Goal: Find specific page/section: Find specific page/section

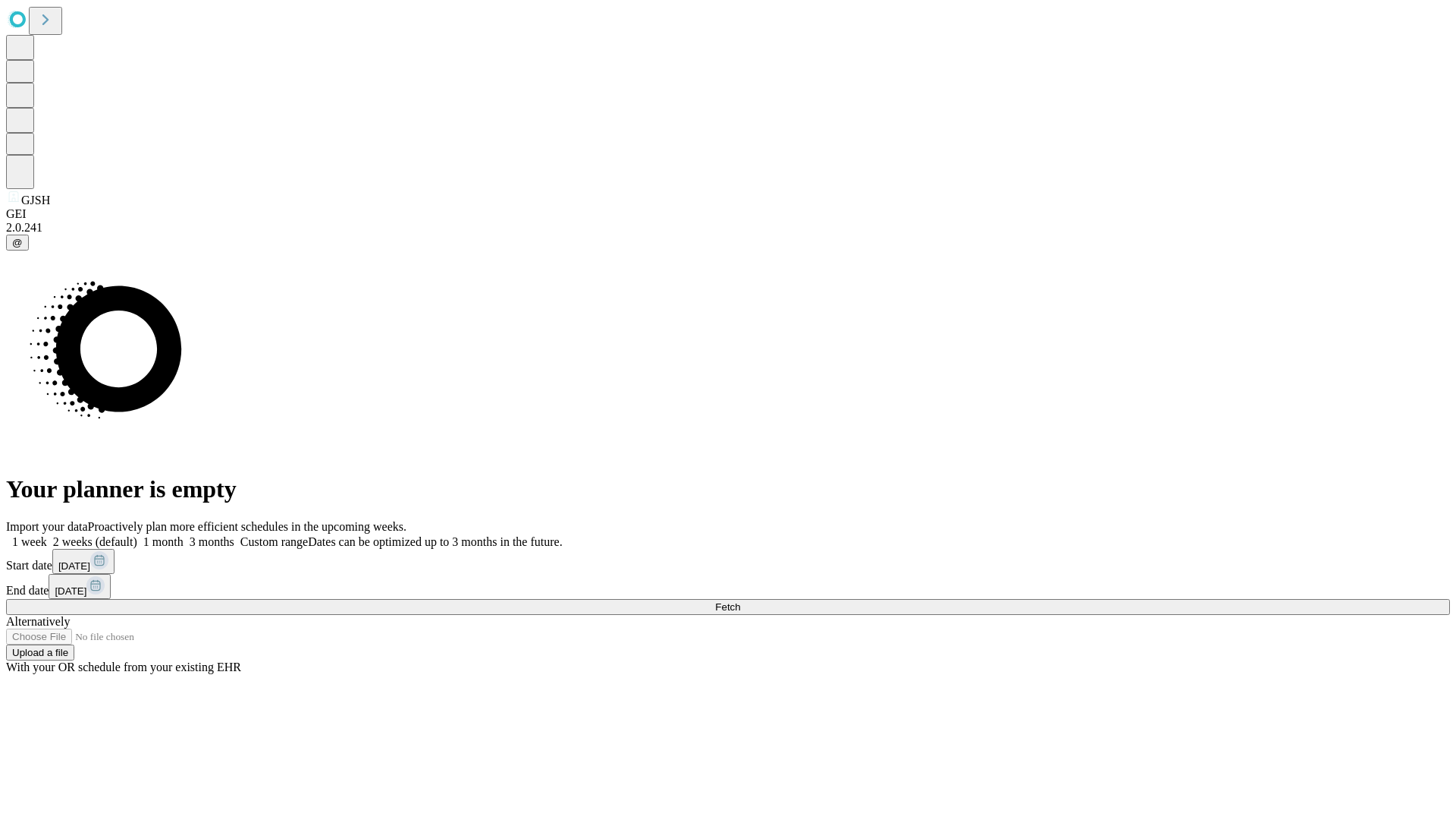
click at [740, 601] on span "Fetch" at bounding box center [728, 606] width 25 height 11
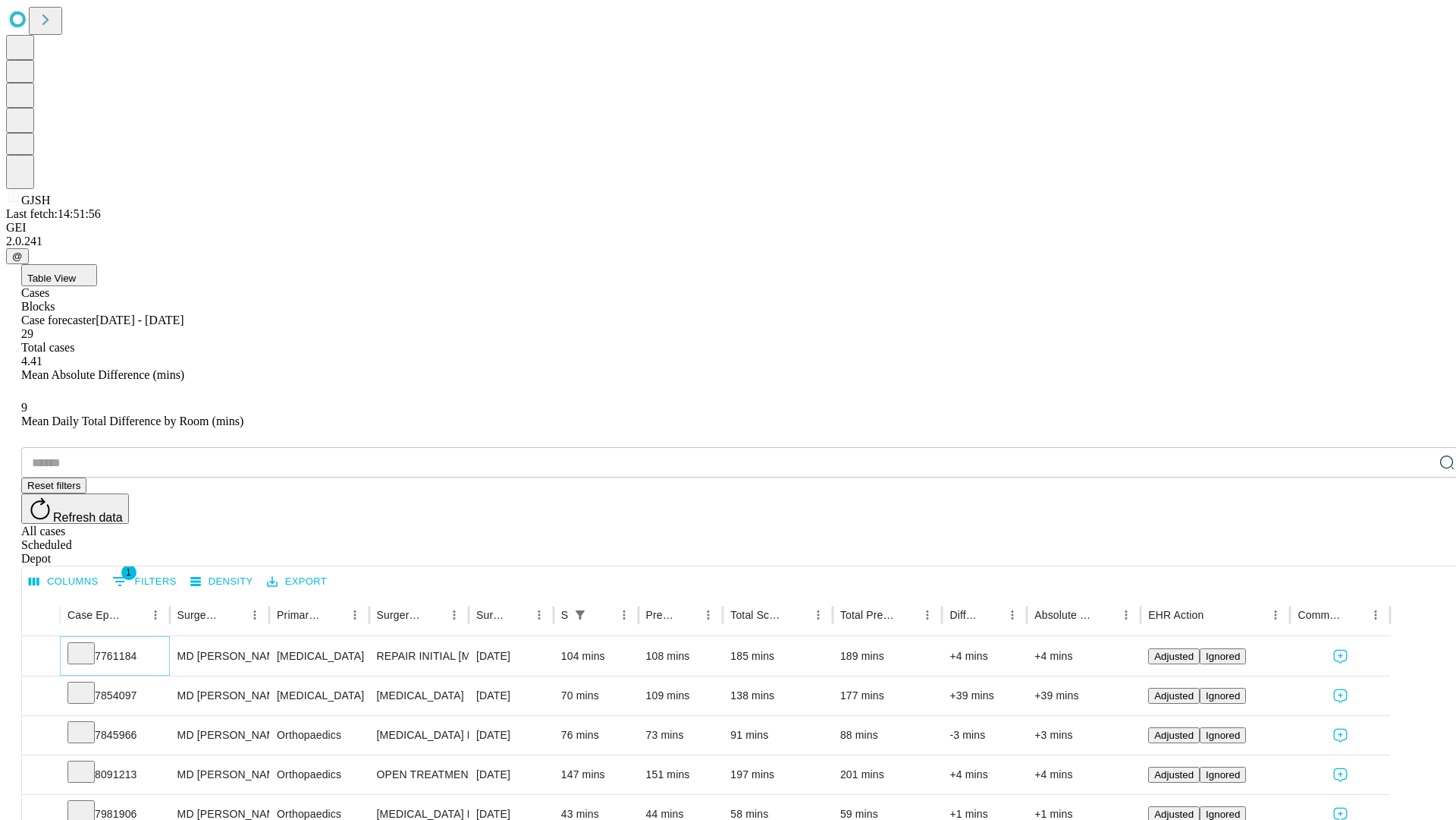
click at [88, 644] on icon at bounding box center [81, 652] width 15 height 15
